Goal: Transaction & Acquisition: Register for event/course

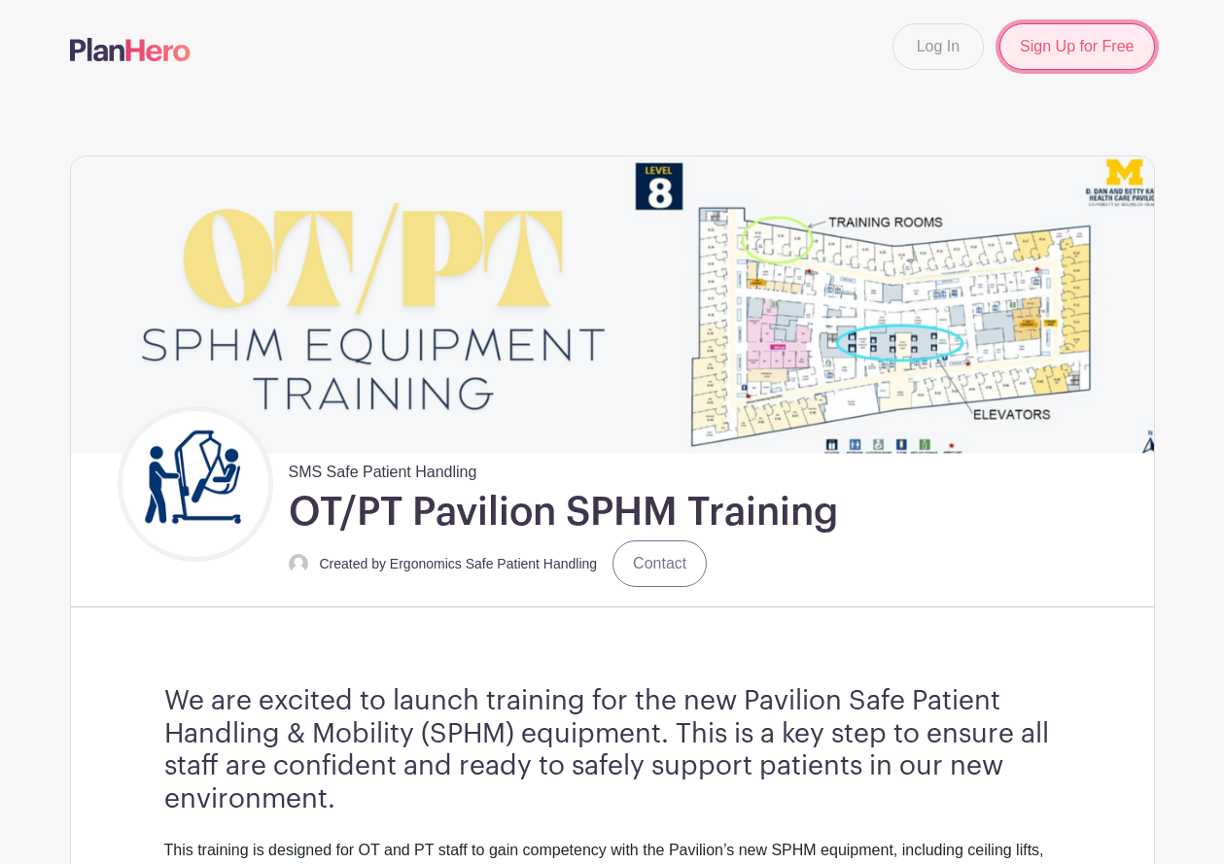
click at [1067, 59] on link "Sign Up for Free" at bounding box center [1076, 46] width 155 height 47
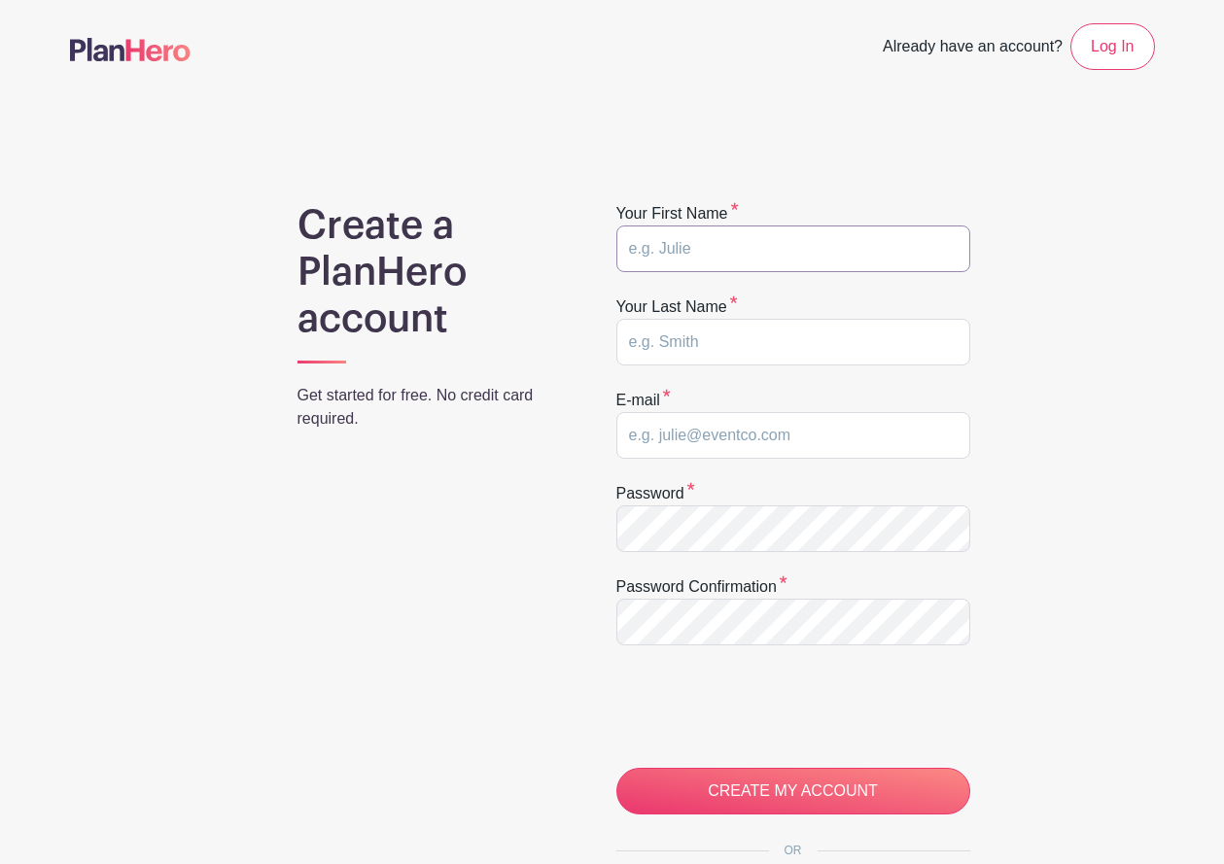
click at [789, 251] on input "text" at bounding box center [793, 248] width 354 height 47
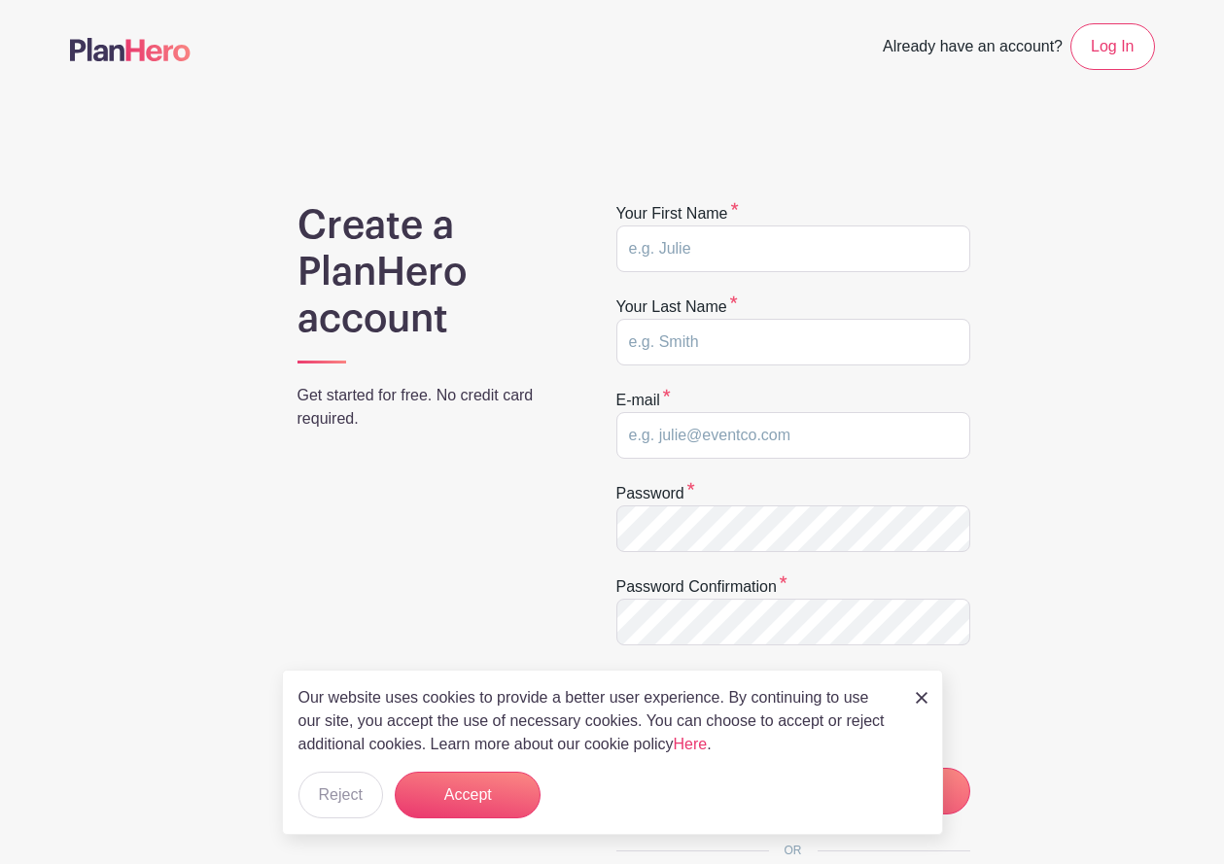
click at [925, 695] on img at bounding box center [921, 698] width 12 height 12
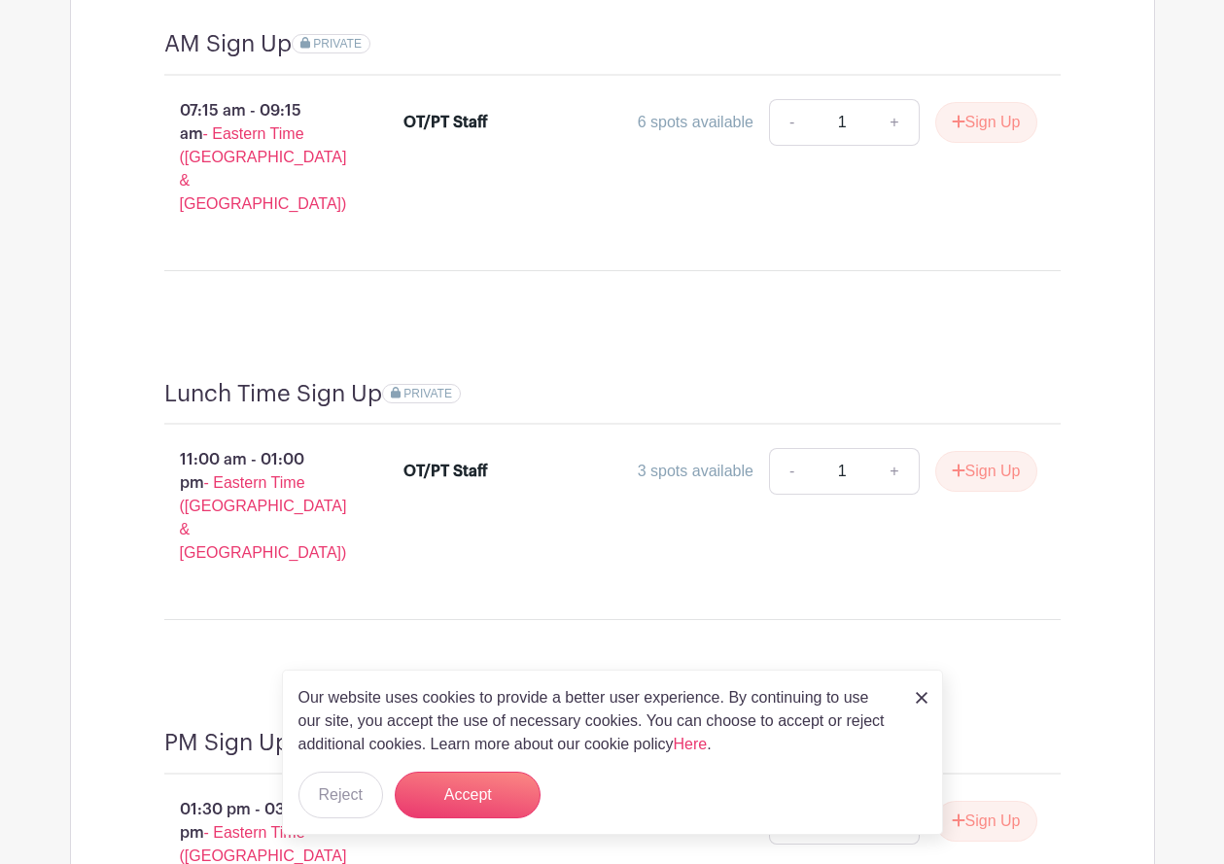
scroll to position [1846, 0]
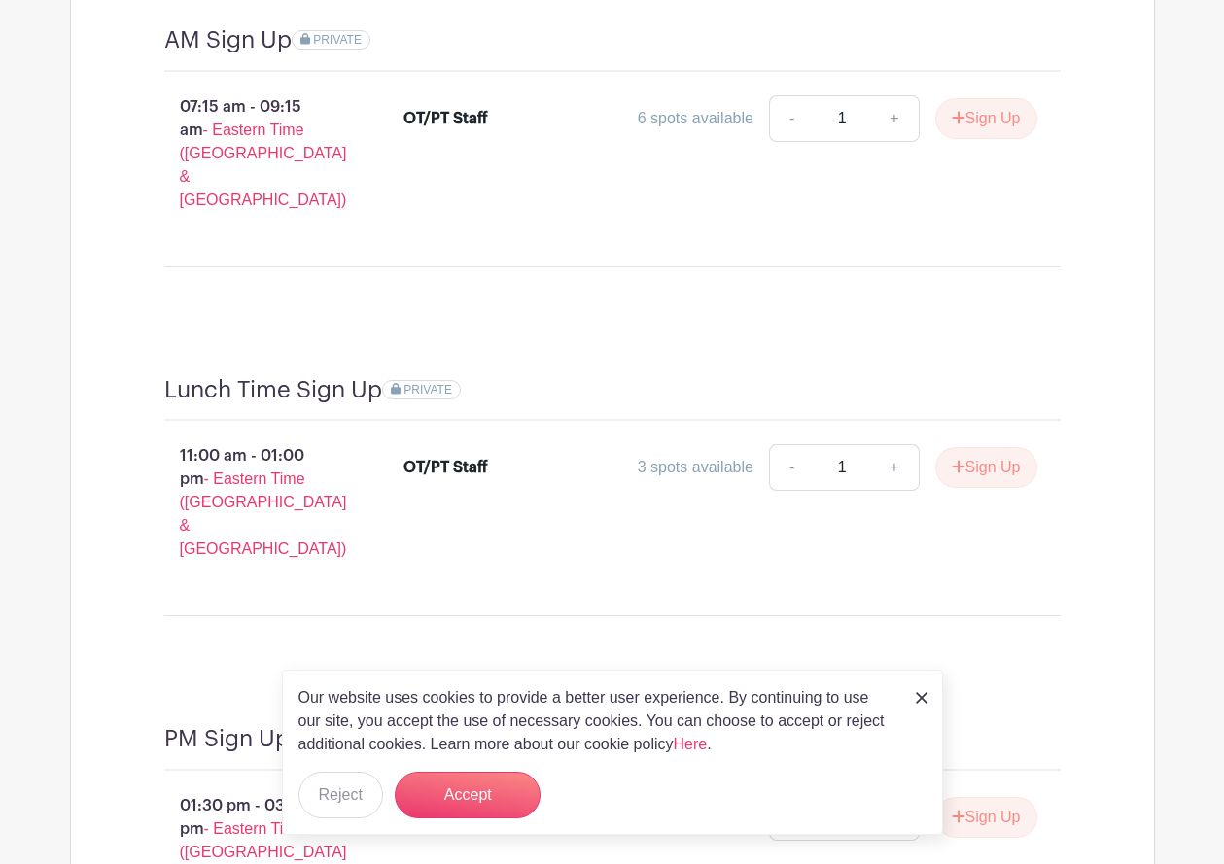
click at [920, 696] on img at bounding box center [921, 698] width 12 height 12
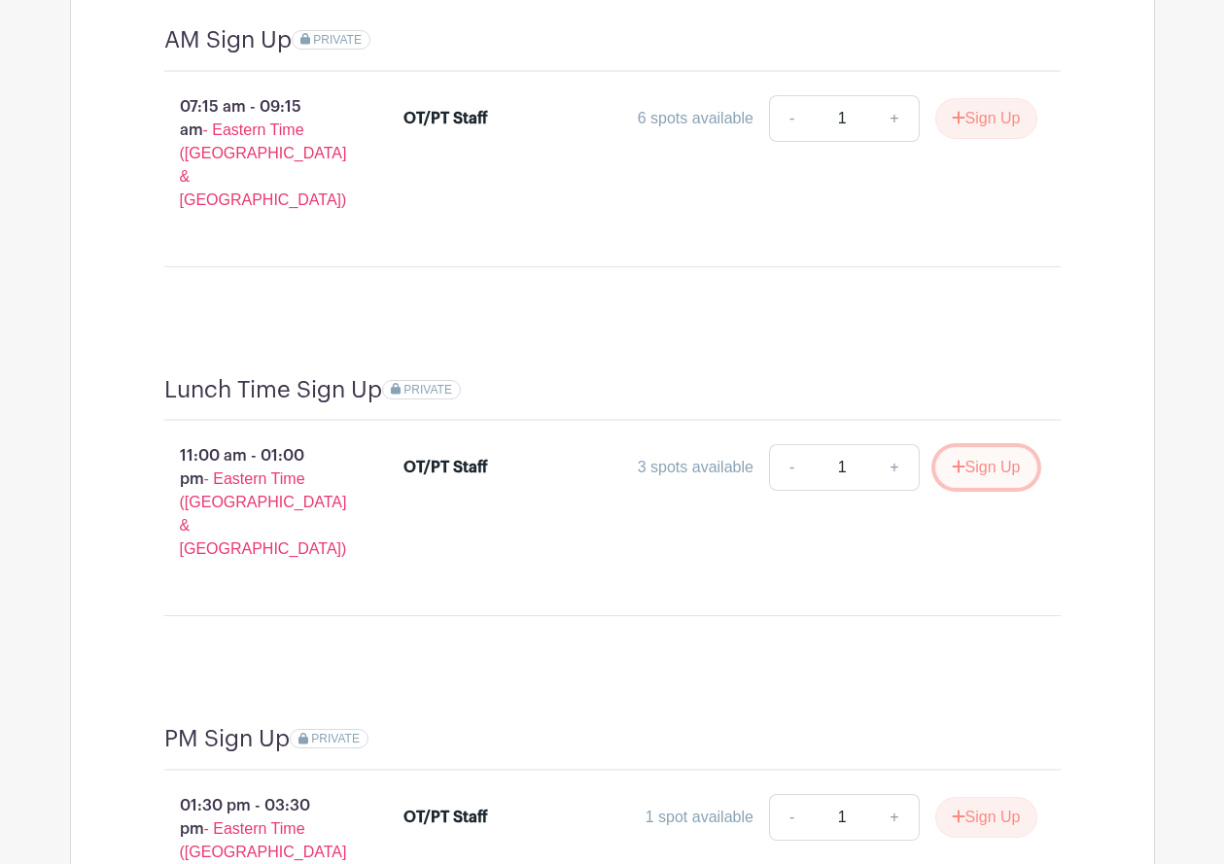
click at [1005, 453] on button "Sign Up" at bounding box center [986, 467] width 102 height 41
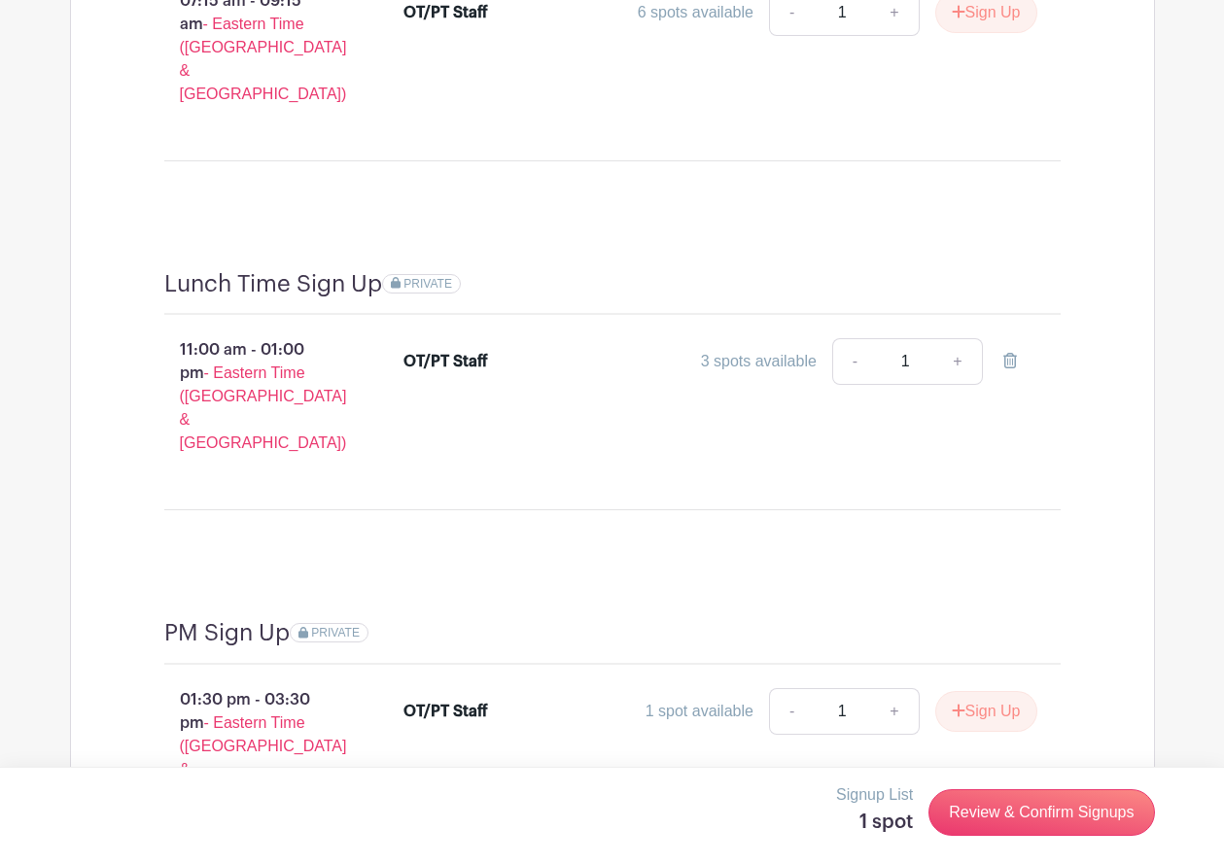
scroll to position [2022, 0]
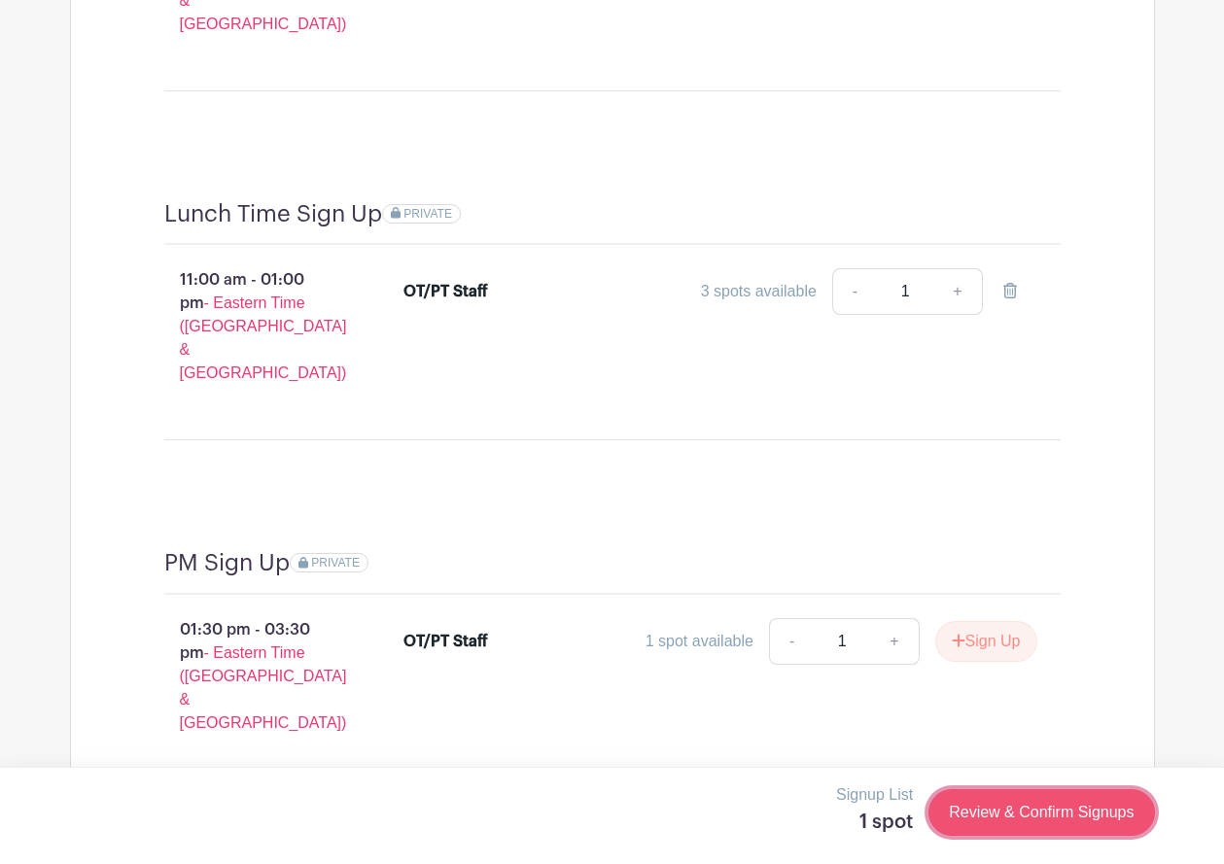
click at [1028, 808] on link "Review & Confirm Signups" at bounding box center [1040, 812] width 225 height 47
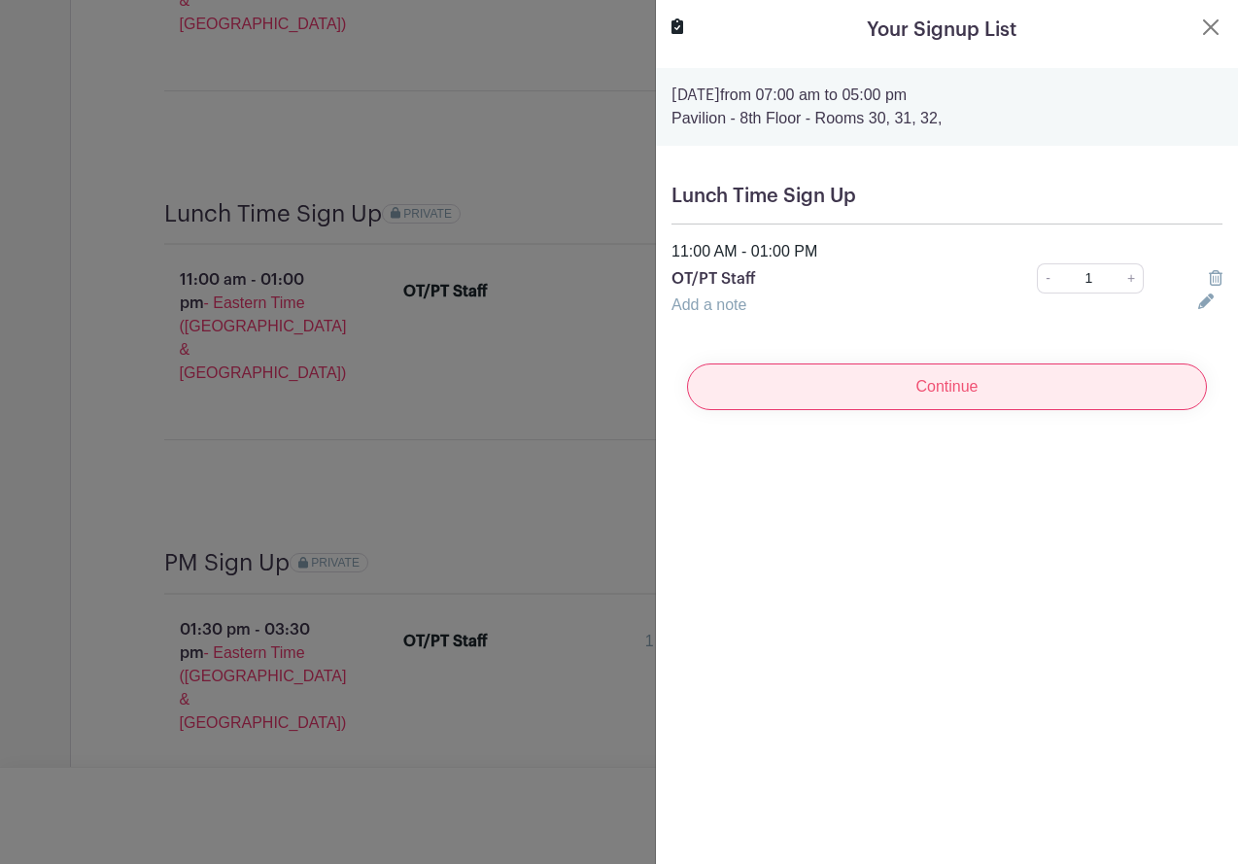
click at [1031, 401] on input "Continue" at bounding box center [947, 386] width 520 height 47
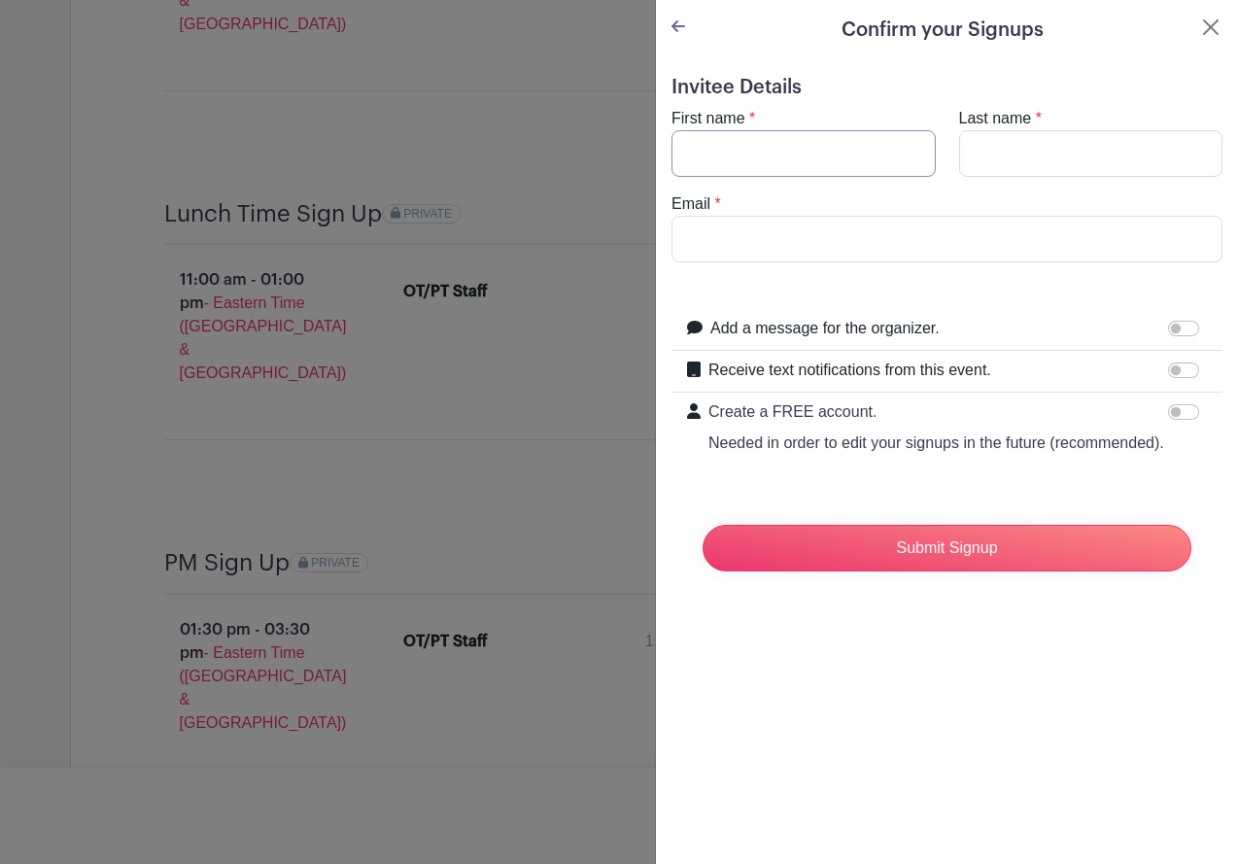
click at [838, 152] on input "First name" at bounding box center [804, 153] width 264 height 47
type input "[PERSON_NAME]"
click at [771, 244] on input "Email" at bounding box center [947, 239] width 551 height 47
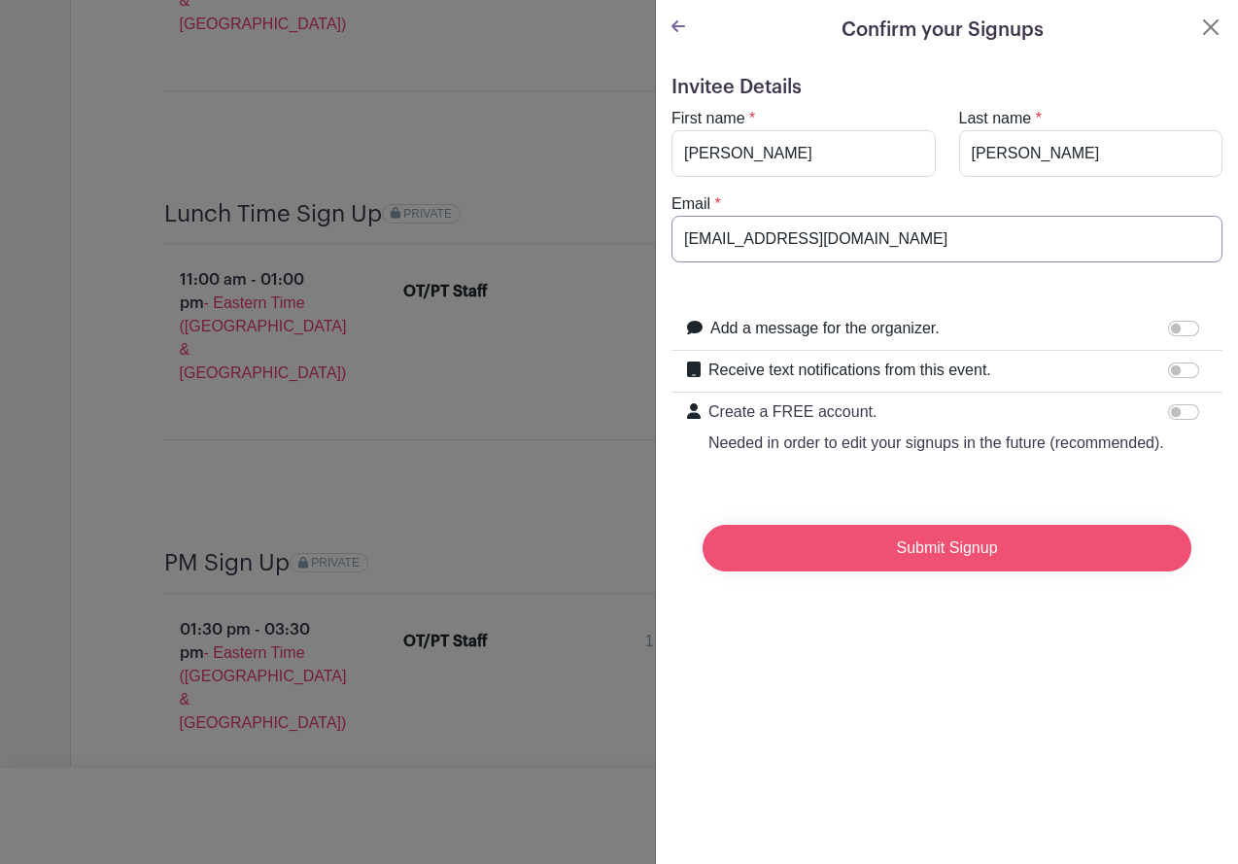
type input "[EMAIL_ADDRESS][DOMAIN_NAME]"
click at [938, 571] on input "Submit Signup" at bounding box center [947, 548] width 489 height 47
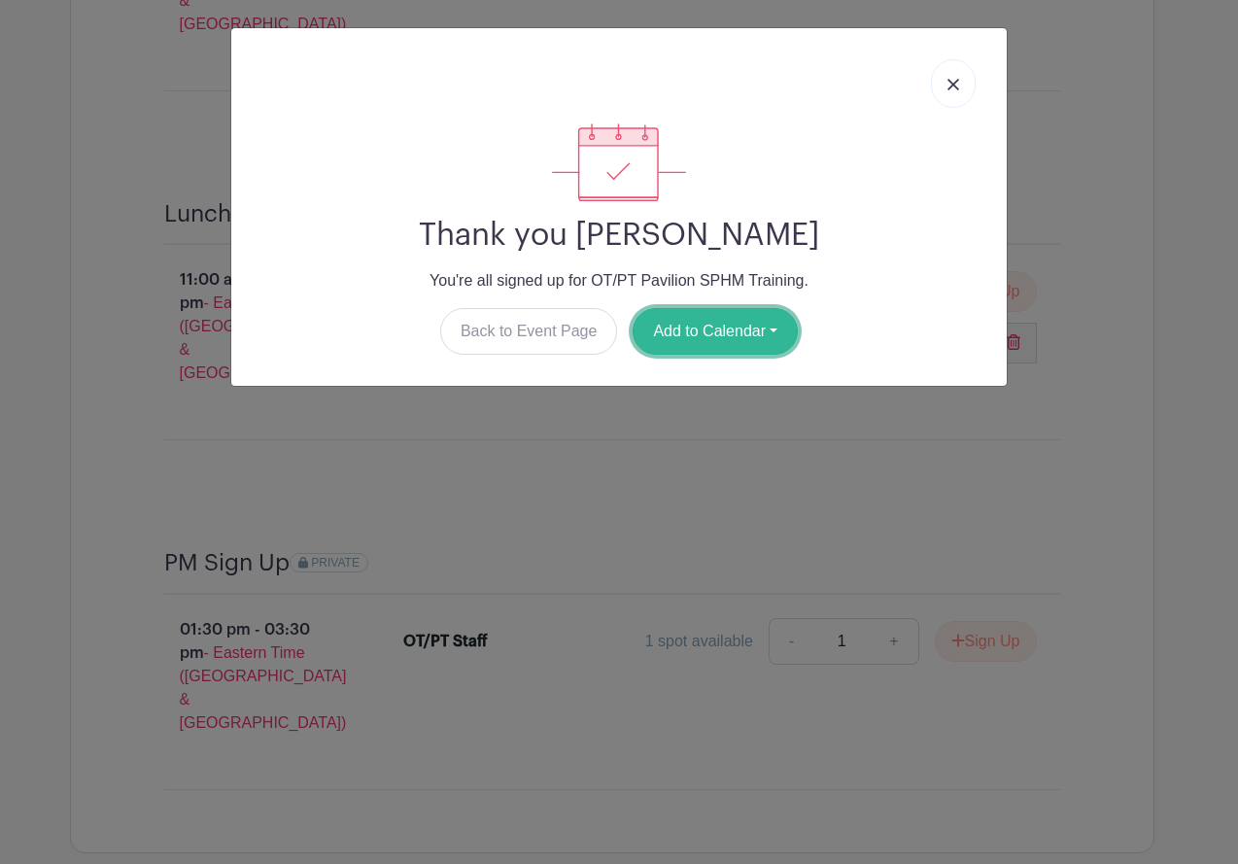
click at [707, 346] on button "Add to Calendar" at bounding box center [715, 331] width 165 height 47
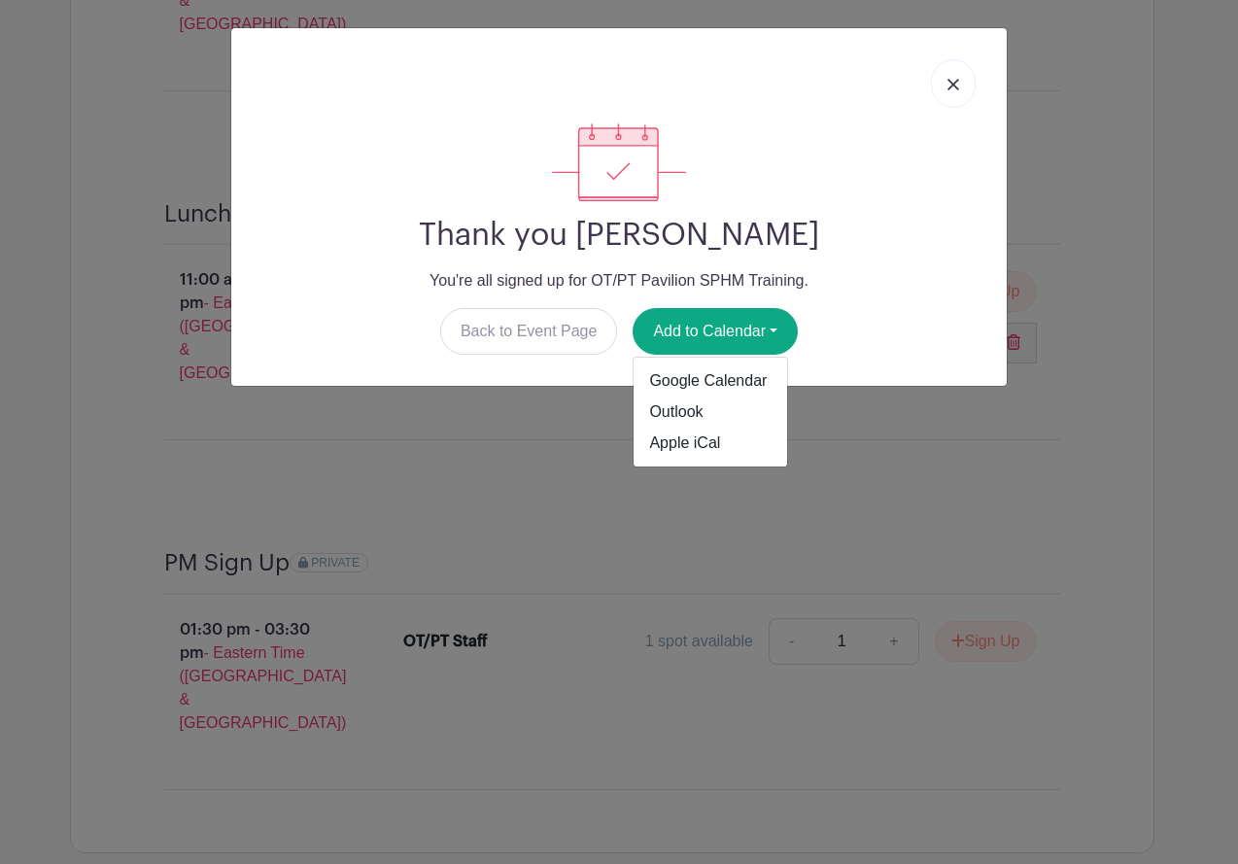
click at [831, 326] on div "Back to Event Page Add to Calendar Google Calendar Outlook Apple iCal" at bounding box center [619, 331] width 744 height 47
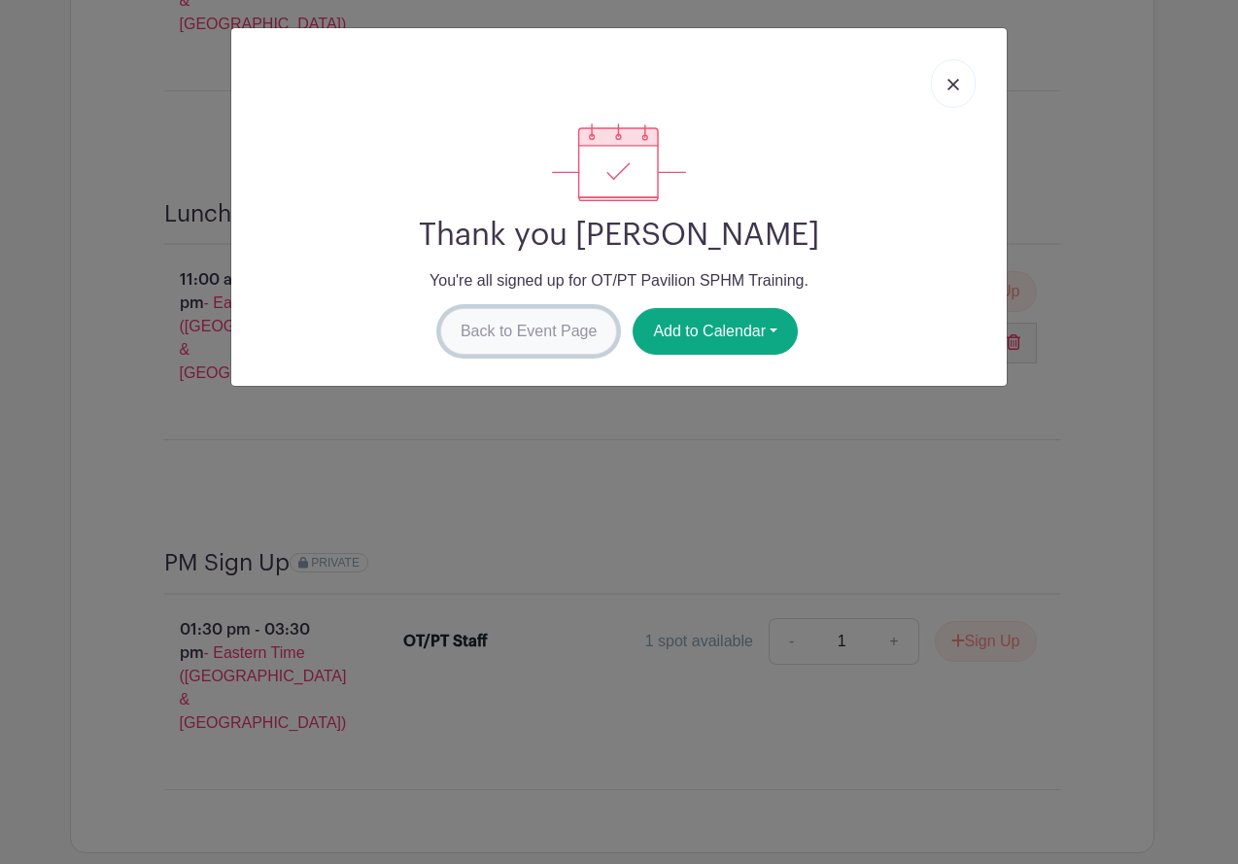
click at [514, 332] on link "Back to Event Page" at bounding box center [529, 331] width 178 height 47
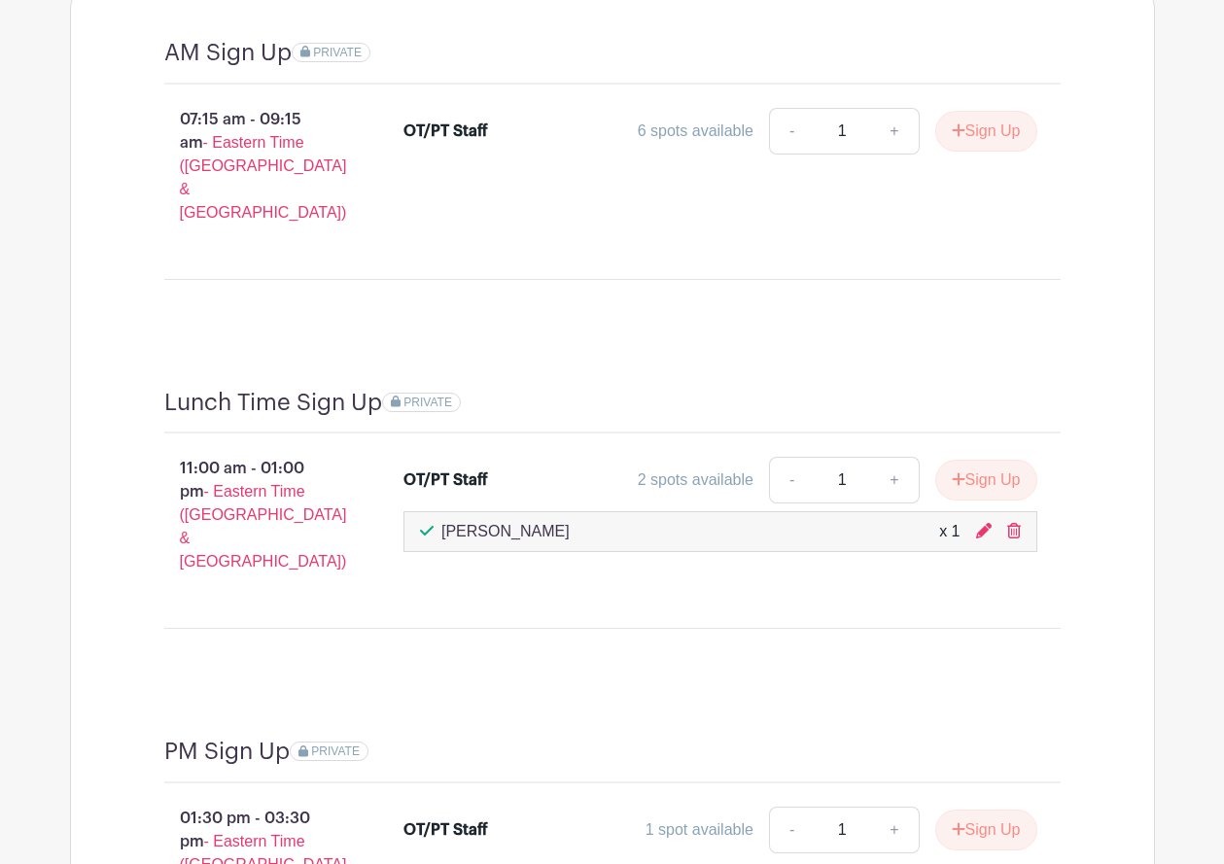
scroll to position [1828, 0]
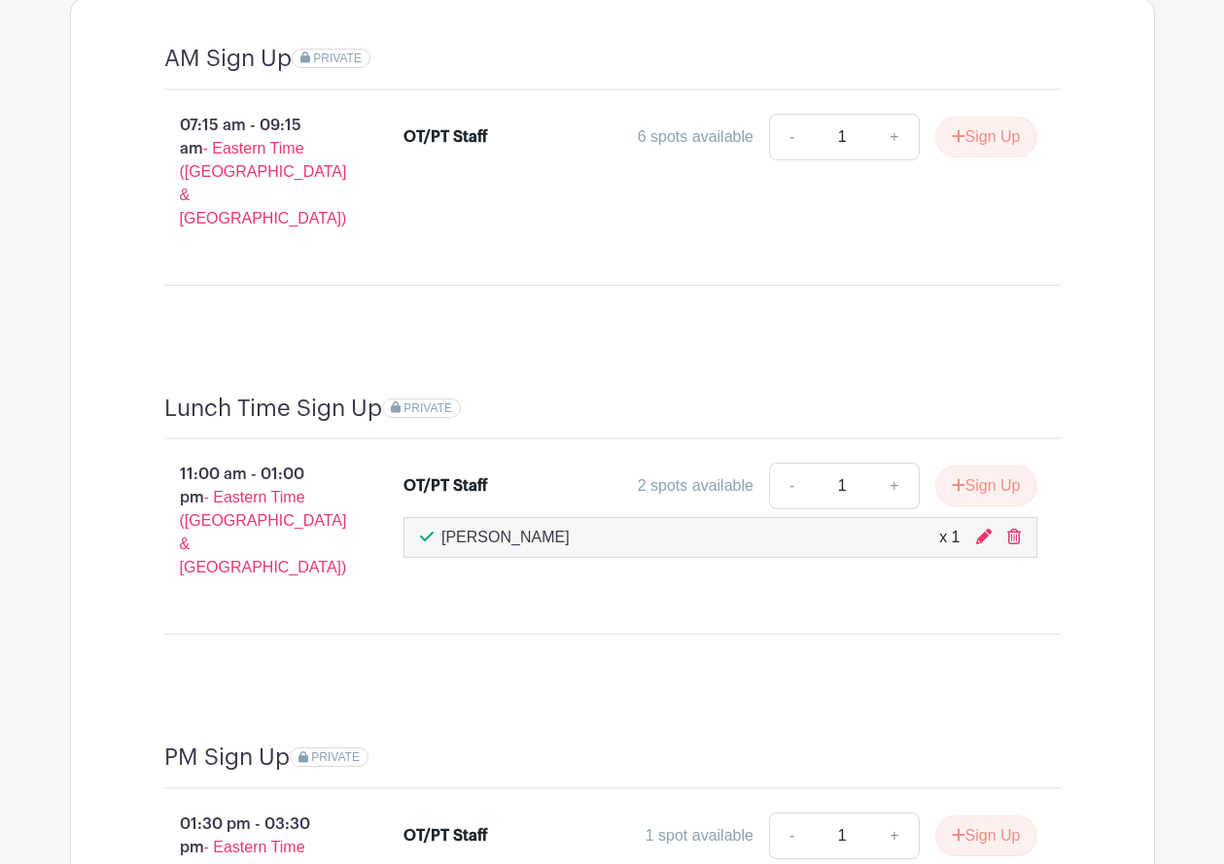
click at [97, 800] on div "AM Sign Up PRIVATE 07:15 am - 09:15 am - Eastern Time ([GEOGRAPHIC_DATA] & [GEO…" at bounding box center [612, 522] width 1085 height 1051
